Goal: Task Accomplishment & Management: Complete application form

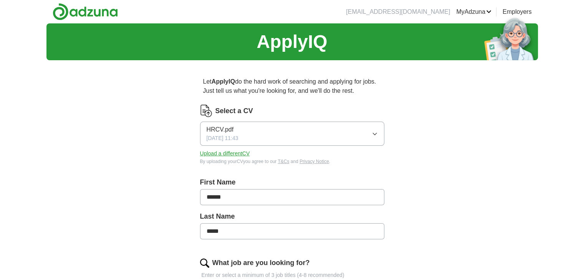
click at [277, 134] on button "HRCV.pdf [DATE] 11:43" at bounding box center [292, 134] width 184 height 24
click at [273, 108] on div "Select a CV" at bounding box center [292, 111] width 184 height 12
click at [225, 153] on button "Upload a different CV" at bounding box center [225, 154] width 50 height 8
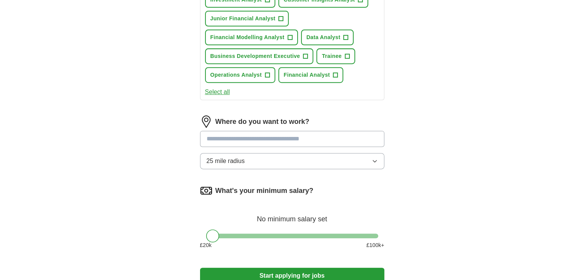
scroll to position [346, 0]
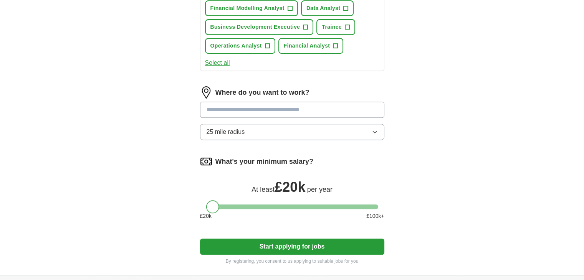
drag, startPoint x: 216, startPoint y: 203, endPoint x: 196, endPoint y: 211, distance: 21.4
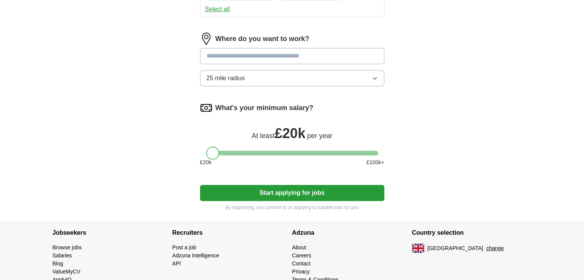
scroll to position [424, 0]
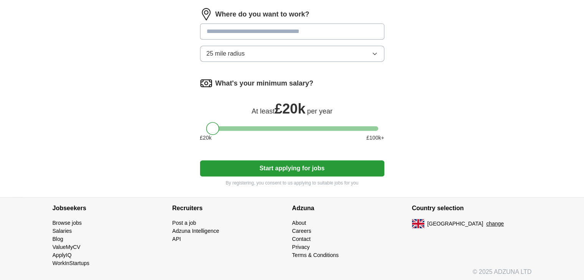
click at [308, 167] on button "Start applying for jobs" at bounding box center [292, 169] width 184 height 16
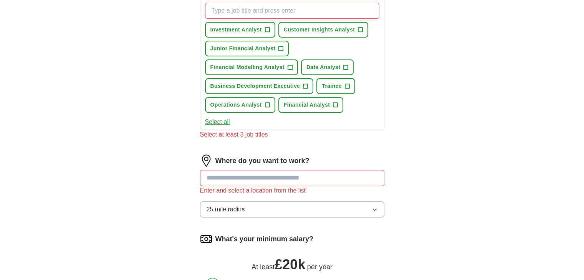
scroll to position [280, 0]
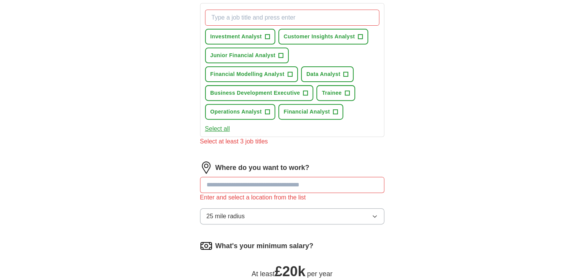
click at [303, 179] on input "text" at bounding box center [292, 185] width 184 height 16
type input "*"
type input "**"
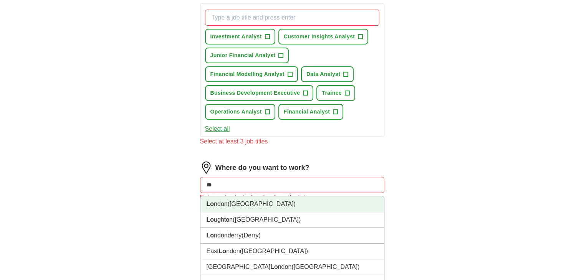
click at [270, 202] on li "Lo ndon ([GEOGRAPHIC_DATA])" at bounding box center [292, 205] width 184 height 16
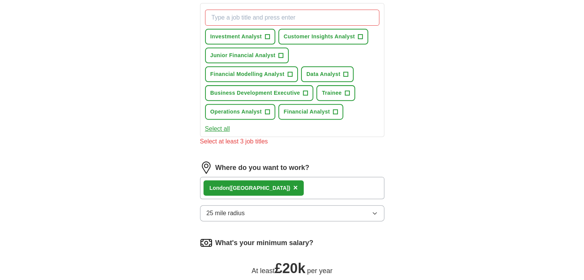
click at [288, 205] on button "25 mile radius" at bounding box center [292, 213] width 184 height 16
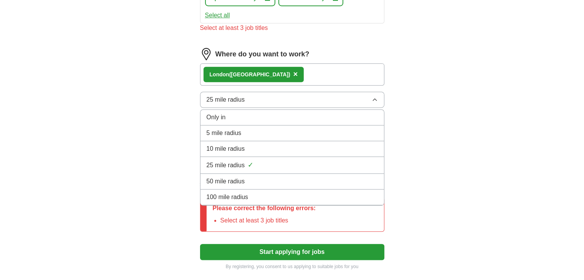
scroll to position [395, 0]
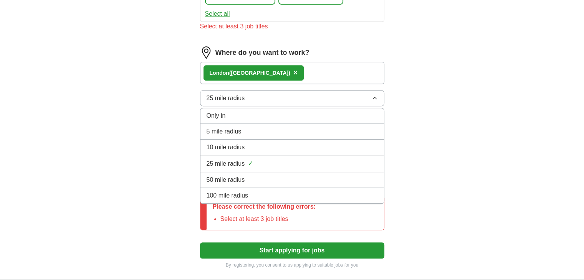
click at [267, 196] on div "100 mile radius" at bounding box center [292, 195] width 171 height 9
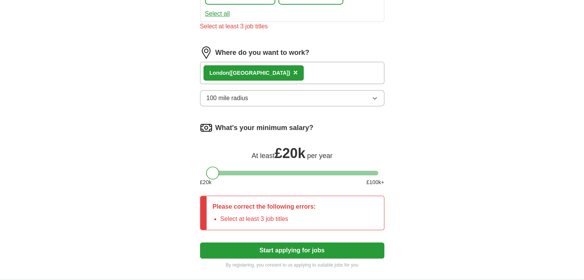
click at [301, 247] on button "Start applying for jobs" at bounding box center [292, 251] width 184 height 16
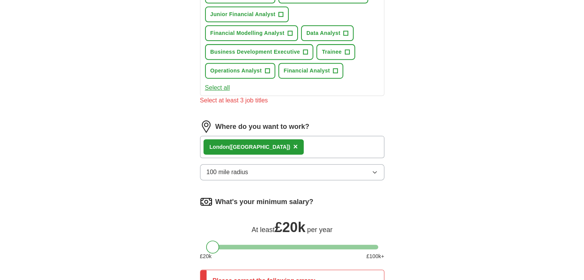
scroll to position [241, 0]
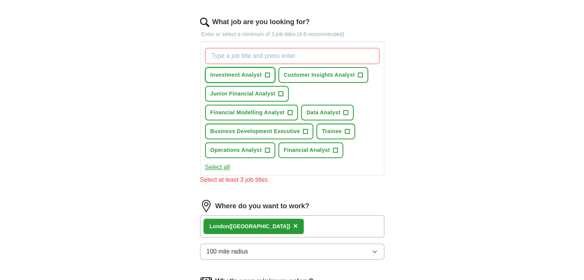
click at [268, 73] on span "+" at bounding box center [267, 75] width 5 height 6
click at [347, 71] on span "Customer Insights Analyst" at bounding box center [319, 75] width 71 height 8
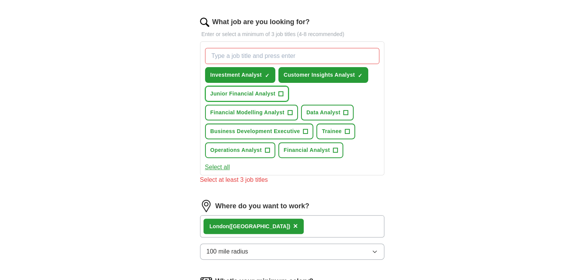
click at [270, 96] on span "Junior Financial Analyst" at bounding box center [242, 94] width 65 height 8
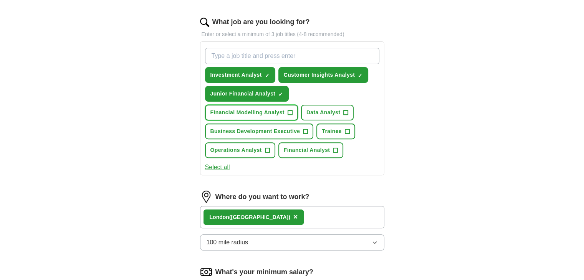
click at [281, 111] on span "Financial Modelling Analyst" at bounding box center [247, 113] width 74 height 8
click at [330, 117] on button "Data Analyst +" at bounding box center [327, 113] width 53 height 16
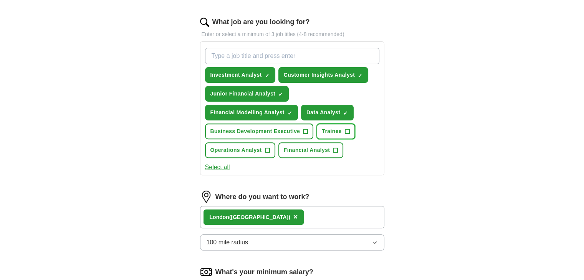
click at [329, 124] on button "Trainee +" at bounding box center [335, 132] width 38 height 16
click at [321, 111] on span "Data Analyst" at bounding box center [324, 113] width 34 height 8
click at [283, 129] on span "Business Development Executive" at bounding box center [255, 132] width 90 height 8
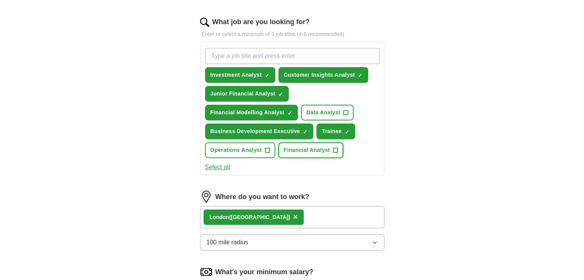
click at [301, 144] on button "Financial Analyst +" at bounding box center [310, 150] width 65 height 16
click at [238, 152] on span "Operations Analyst" at bounding box center [235, 150] width 51 height 8
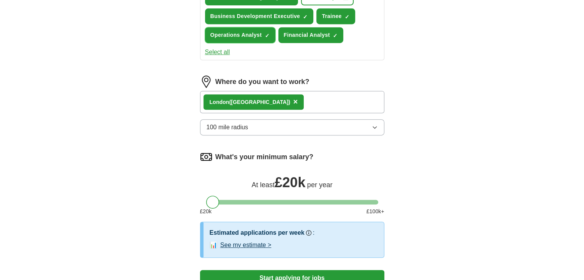
scroll to position [466, 0]
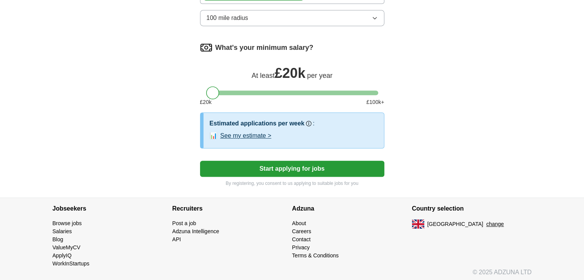
click at [295, 164] on button "Start applying for jobs" at bounding box center [292, 169] width 184 height 16
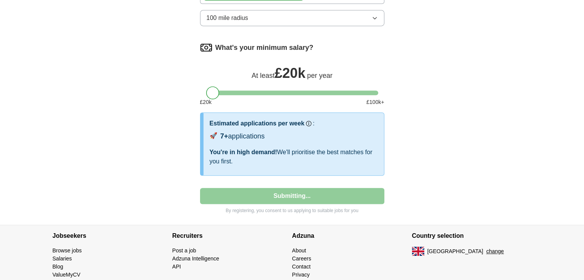
select select "**"
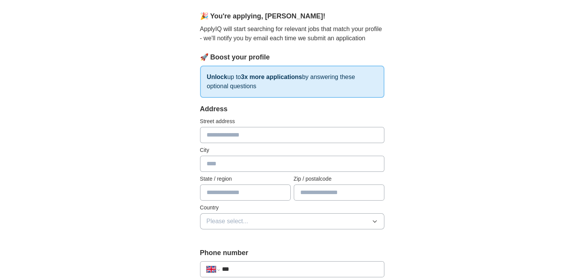
scroll to position [77, 0]
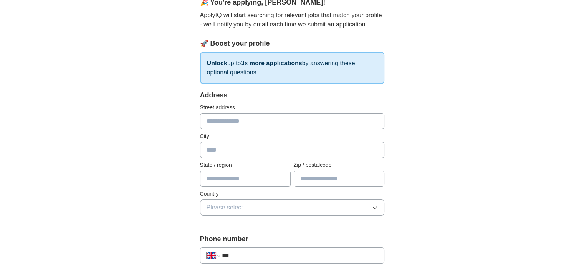
click at [266, 124] on input "text" at bounding box center [292, 121] width 184 height 16
type input "**********"
type input "******"
type input "*******"
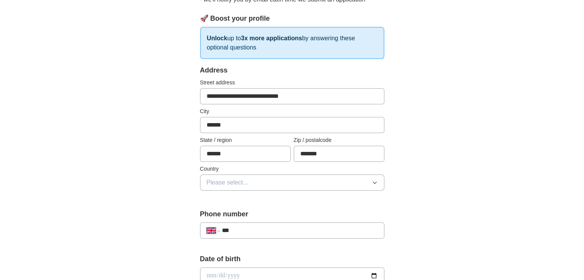
scroll to position [115, 0]
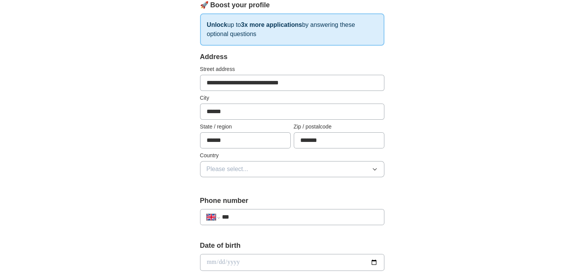
drag, startPoint x: 309, startPoint y: 83, endPoint x: 248, endPoint y: 90, distance: 61.5
click at [248, 90] on input "**********" at bounding box center [292, 83] width 184 height 16
type input "**********"
click at [194, 115] on div "**********" at bounding box center [292, 274] width 246 height 646
click at [239, 171] on span "Please select..." at bounding box center [228, 169] width 42 height 9
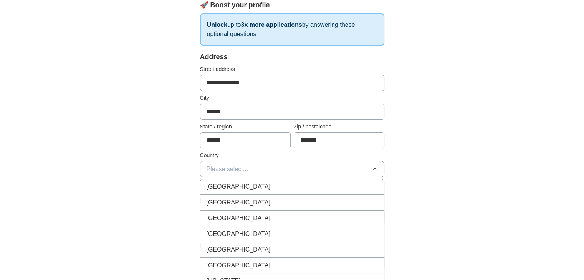
click at [240, 179] on li "[GEOGRAPHIC_DATA]" at bounding box center [292, 187] width 184 height 16
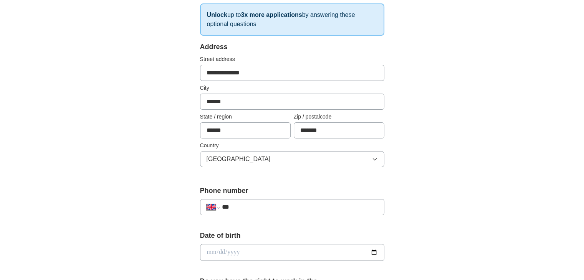
scroll to position [192, 0]
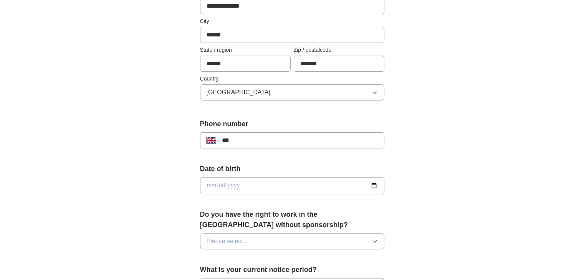
click at [260, 127] on label "Phone number" at bounding box center [292, 124] width 184 height 10
click at [260, 134] on div "**********" at bounding box center [292, 141] width 184 height 16
click at [260, 142] on input "***" at bounding box center [300, 140] width 156 height 9
type input "**********"
click at [247, 160] on form "**********" at bounding box center [292, 244] width 184 height 538
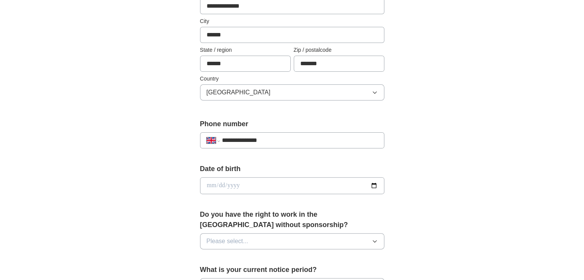
click at [237, 140] on input "**********" at bounding box center [300, 140] width 156 height 9
click at [235, 139] on input "**********" at bounding box center [300, 140] width 156 height 9
click at [225, 175] on div "Date of birth" at bounding box center [292, 182] width 184 height 36
click at [372, 185] on input "date" at bounding box center [292, 185] width 184 height 17
click at [213, 186] on input "date" at bounding box center [292, 185] width 184 height 17
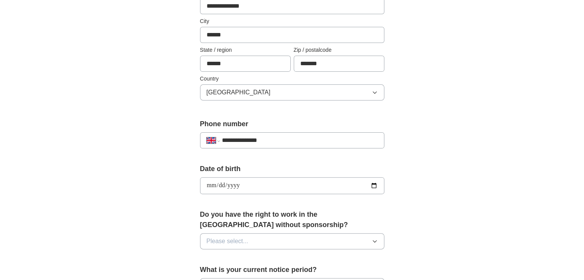
type input "**********"
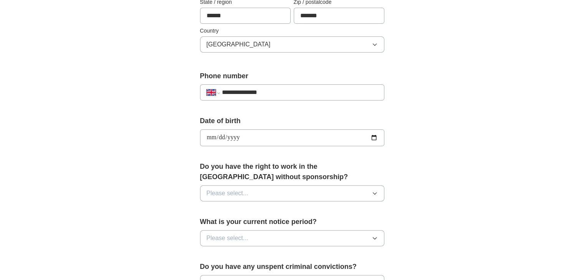
scroll to position [269, 0]
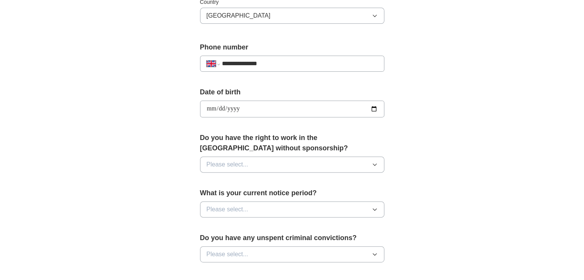
click at [368, 162] on button "Please select..." at bounding box center [292, 165] width 184 height 16
click at [303, 197] on div "No" at bounding box center [292, 198] width 171 height 9
click at [293, 212] on button "Please select..." at bounding box center [292, 210] width 184 height 16
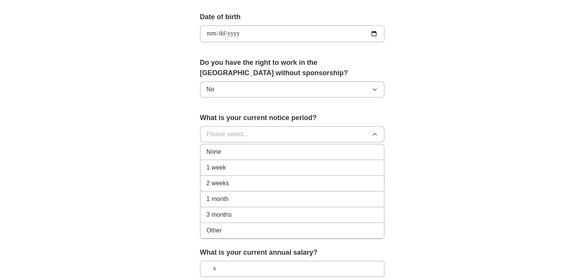
scroll to position [346, 0]
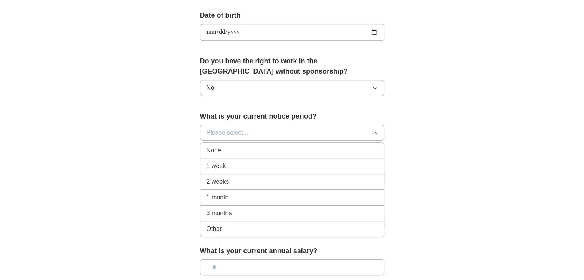
click at [281, 165] on div "1 week" at bounding box center [292, 166] width 171 height 9
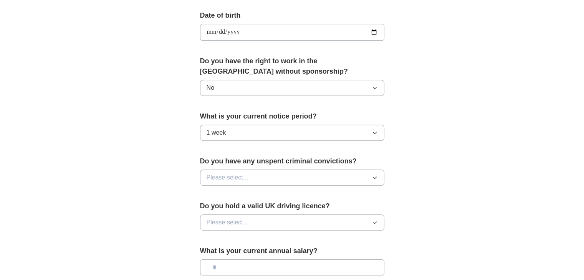
click at [274, 177] on button "Please select..." at bounding box center [292, 178] width 184 height 16
click at [262, 207] on div "No" at bounding box center [292, 211] width 171 height 9
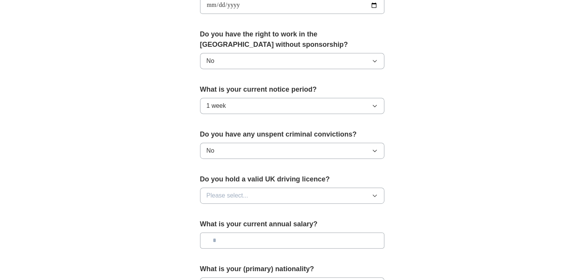
scroll to position [384, 0]
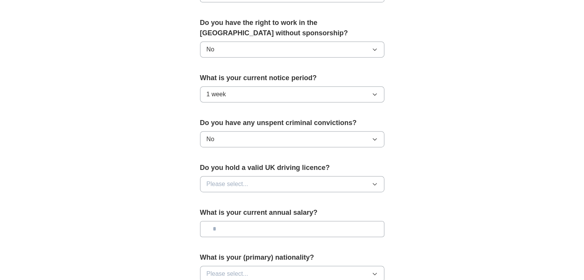
click at [286, 181] on button "Please select..." at bounding box center [292, 184] width 184 height 16
click at [269, 210] on li "No" at bounding box center [292, 218] width 184 height 16
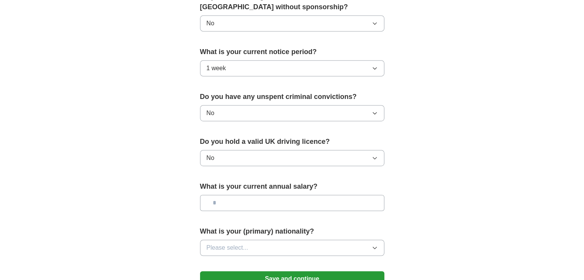
scroll to position [423, 0]
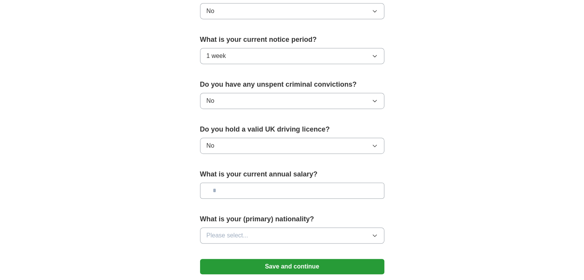
click at [272, 194] on input "text" at bounding box center [292, 191] width 184 height 16
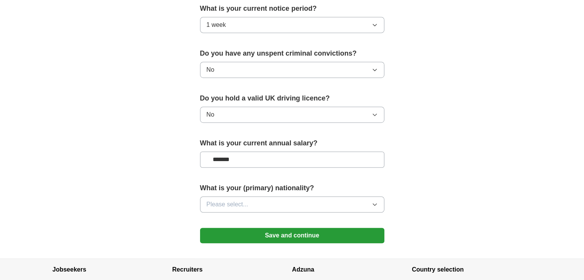
scroll to position [499, 0]
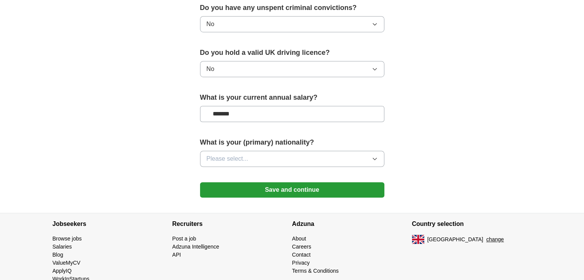
type input "*******"
click at [266, 157] on button "Please select..." at bounding box center [292, 159] width 184 height 16
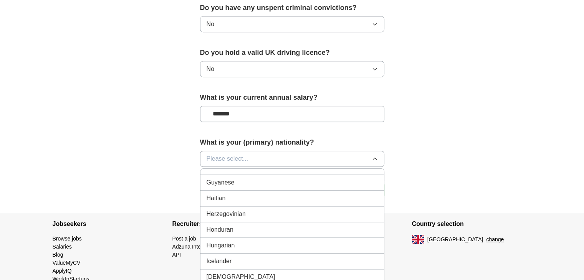
scroll to position [1191, 0]
click at [256, 241] on div "[DEMOGRAPHIC_DATA]" at bounding box center [292, 245] width 171 height 9
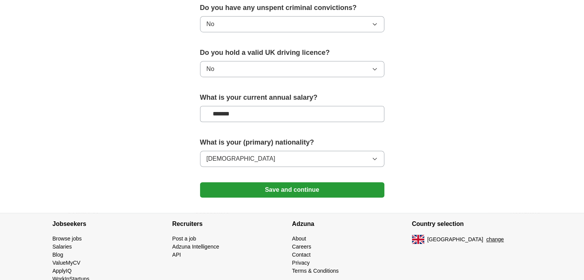
click at [305, 192] on button "Save and continue" at bounding box center [292, 189] width 184 height 15
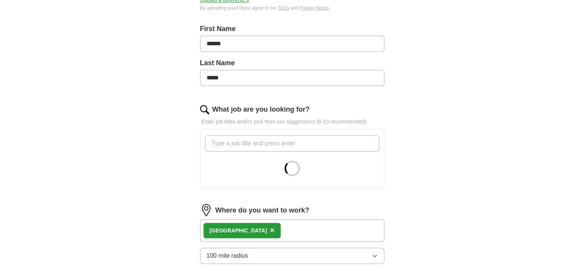
click at [294, 146] on input "What job are you looking for?" at bounding box center [292, 144] width 174 height 16
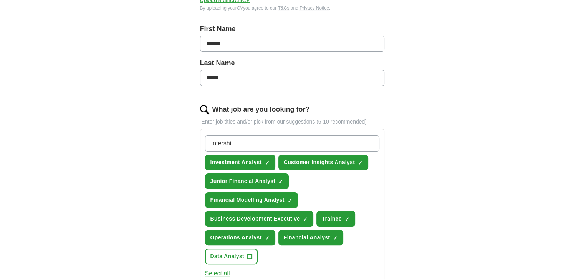
type input "intership"
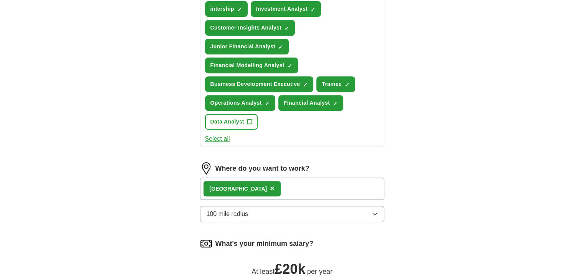
scroll to position [482, 0]
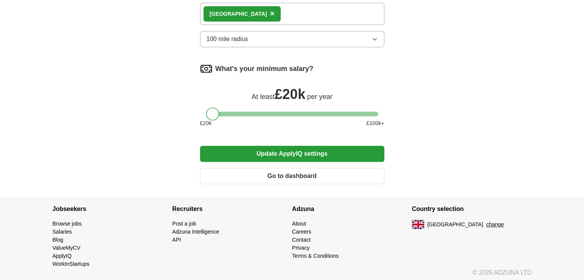
click at [328, 155] on button "Update ApplyIQ settings" at bounding box center [292, 154] width 184 height 16
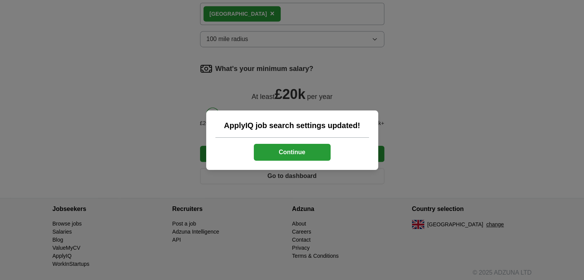
click at [301, 151] on button "Continue" at bounding box center [292, 152] width 77 height 17
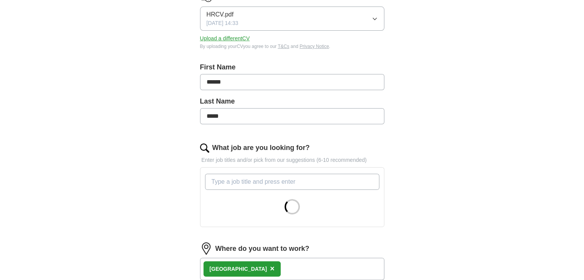
scroll to position [192, 0]
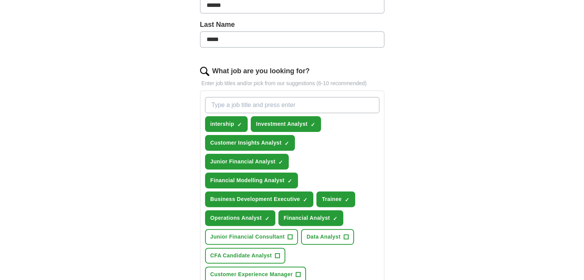
click at [233, 106] on input "What job are you looking for?" at bounding box center [292, 105] width 174 height 16
click at [0, 0] on span "×" at bounding box center [0, 0] width 0 height 0
click at [260, 101] on input "What job are you looking for?" at bounding box center [292, 105] width 174 height 16
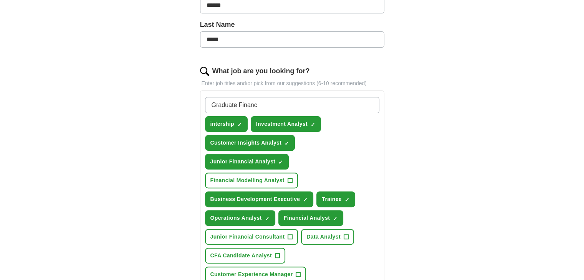
type input "Graduate Finance"
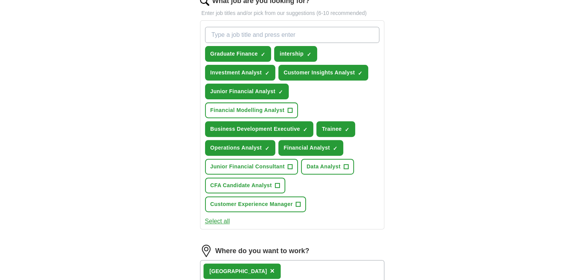
scroll to position [269, 0]
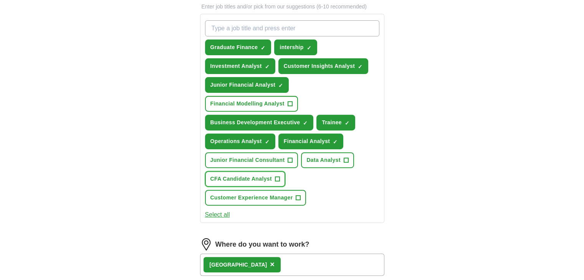
click at [278, 176] on span "+" at bounding box center [277, 179] width 5 height 6
click at [303, 30] on input "What job are you looking for?" at bounding box center [292, 28] width 174 height 16
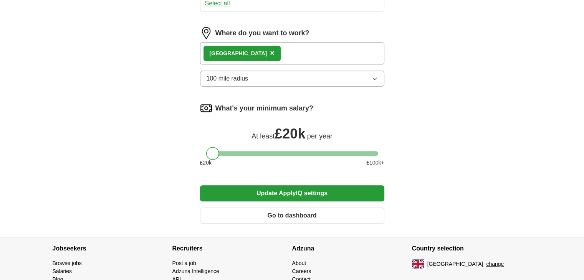
scroll to position [519, 0]
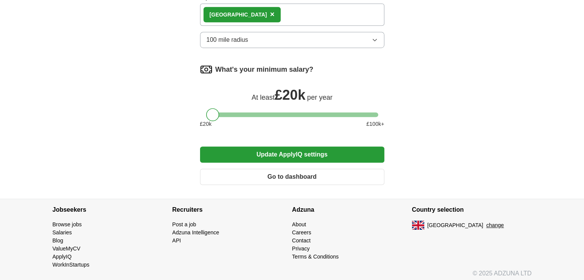
click at [315, 149] on button "Update ApplyIQ settings" at bounding box center [292, 155] width 184 height 16
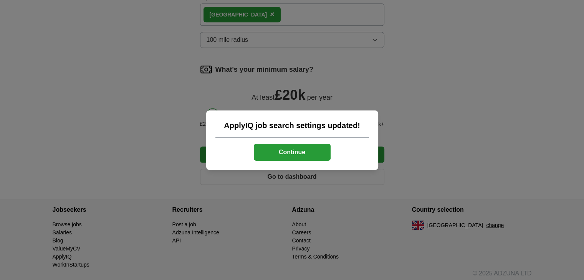
click at [315, 149] on button "Continue" at bounding box center [292, 152] width 77 height 17
